Goal: Information Seeking & Learning: Learn about a topic

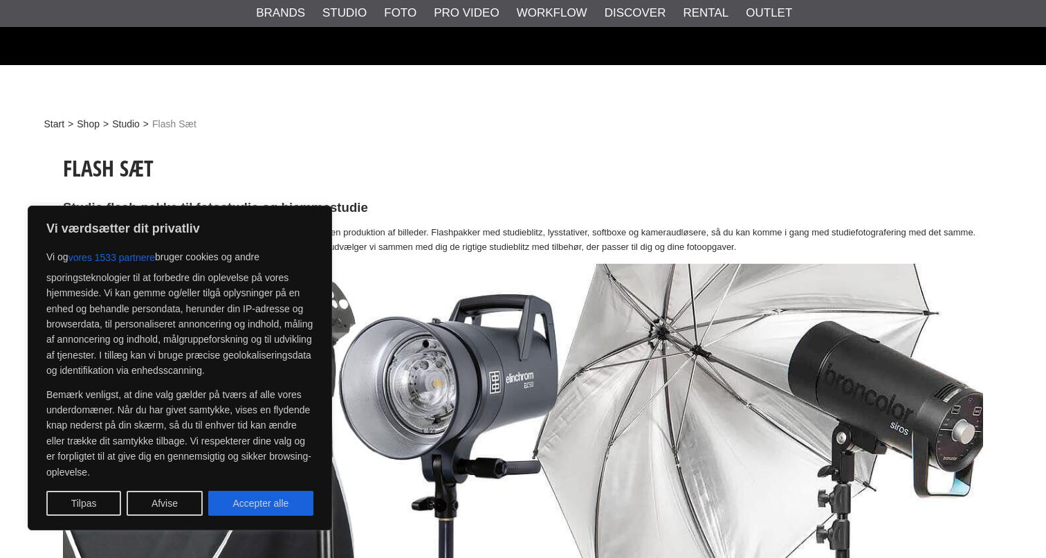
scroll to position [560, 0]
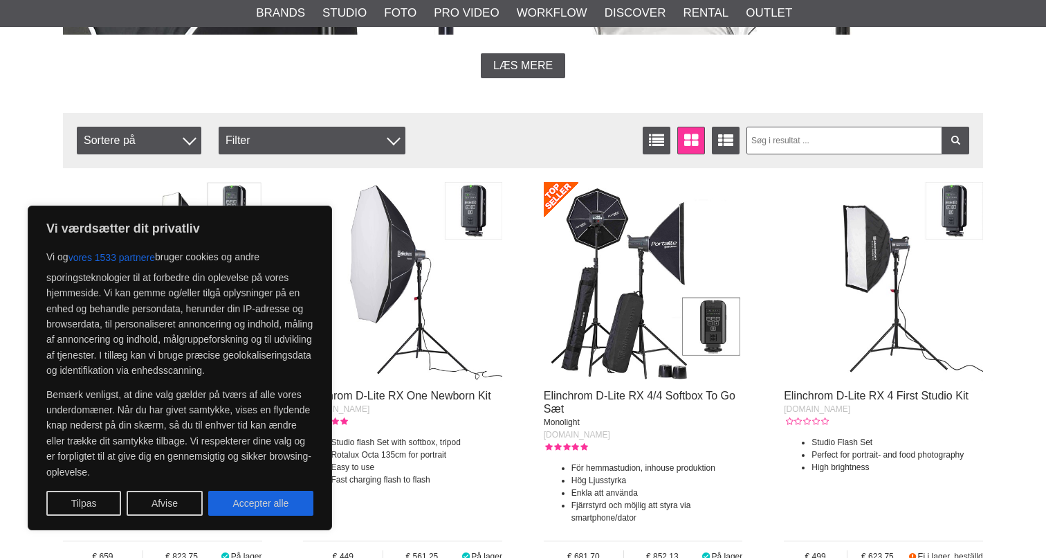
click at [262, 486] on div "Vi og vores 1533 partnere bruger cookies og andre sporingsteknologier til at fo…" at bounding box center [179, 380] width 267 height 271
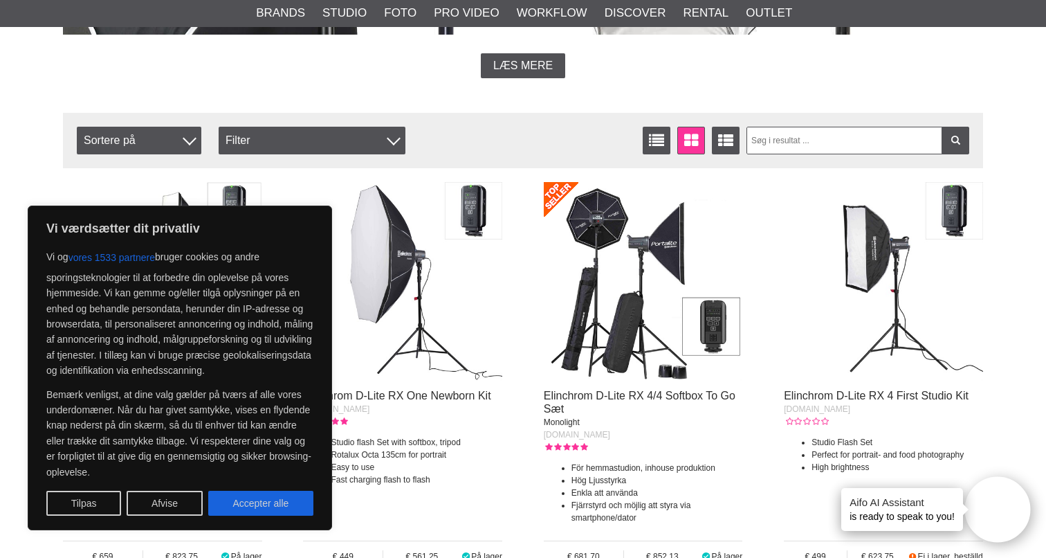
click at [264, 482] on div "Vi og vores 1533 partnere bruger cookies og andre sporingsteknologier til at fo…" at bounding box center [179, 380] width 267 height 271
click at [275, 497] on button "Accepter alle" at bounding box center [260, 503] width 105 height 25
checkbox input "true"
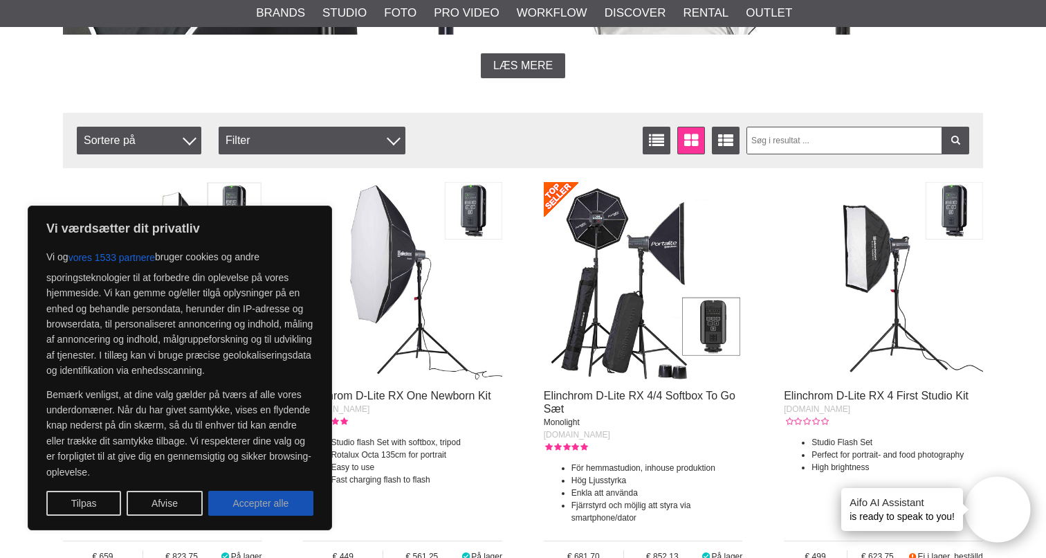
checkbox input "true"
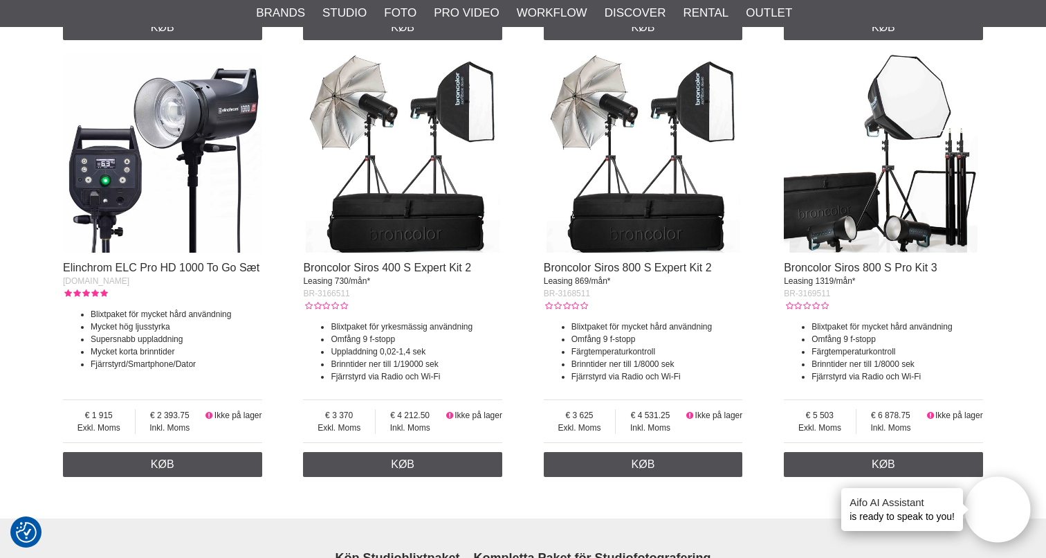
scroll to position [1578, 0]
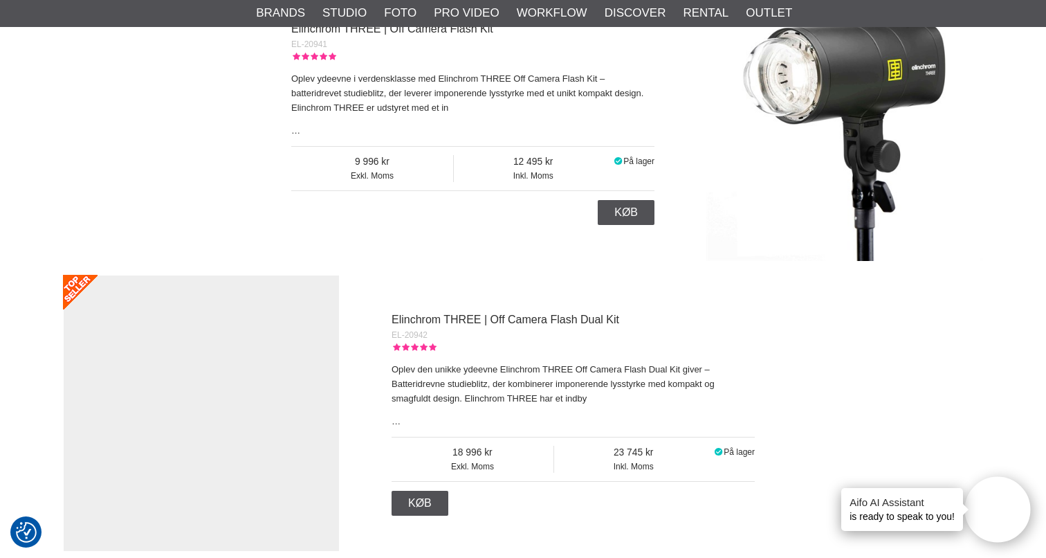
scroll to position [6391, 0]
